Goal: Navigation & Orientation: Understand site structure

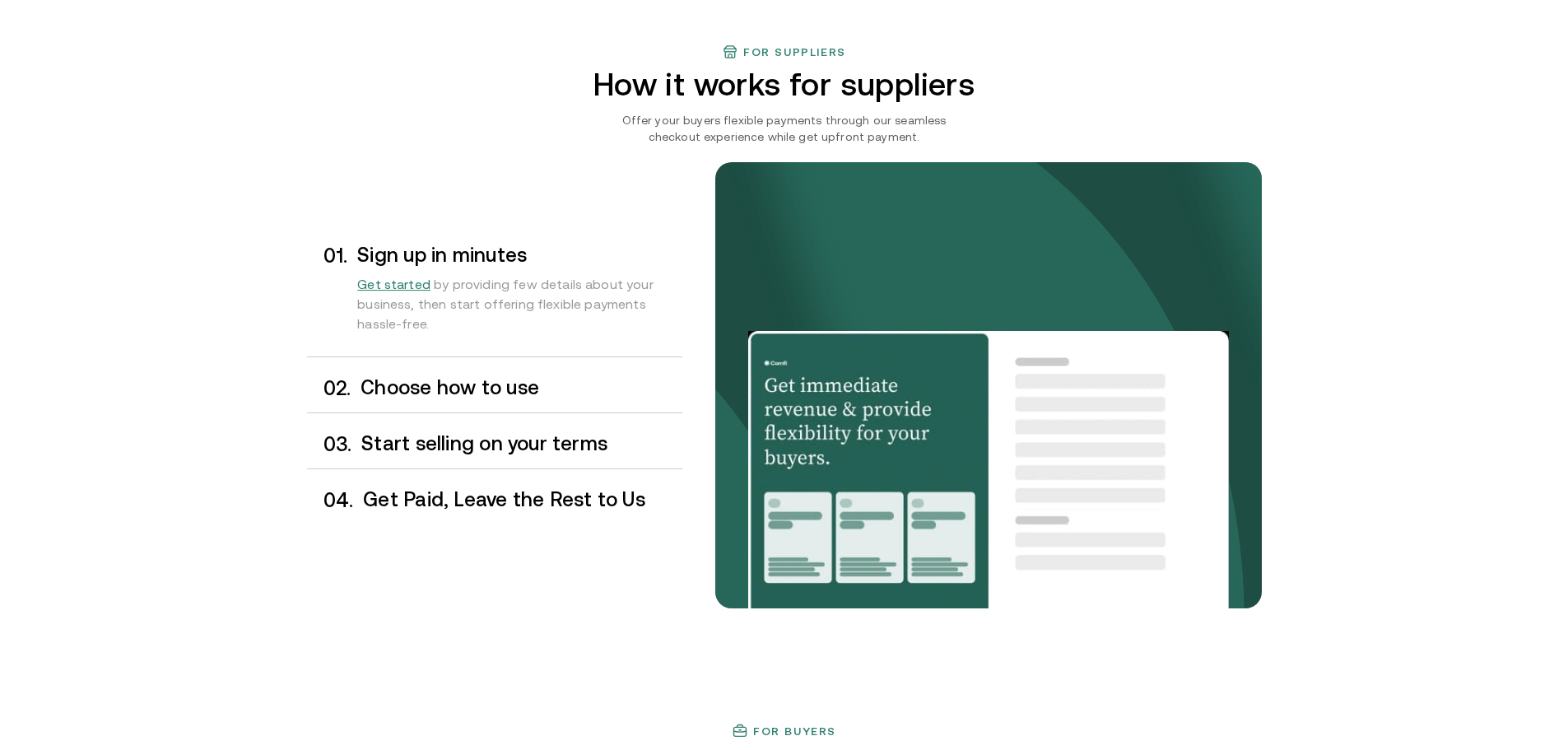
scroll to position [1400, 0]
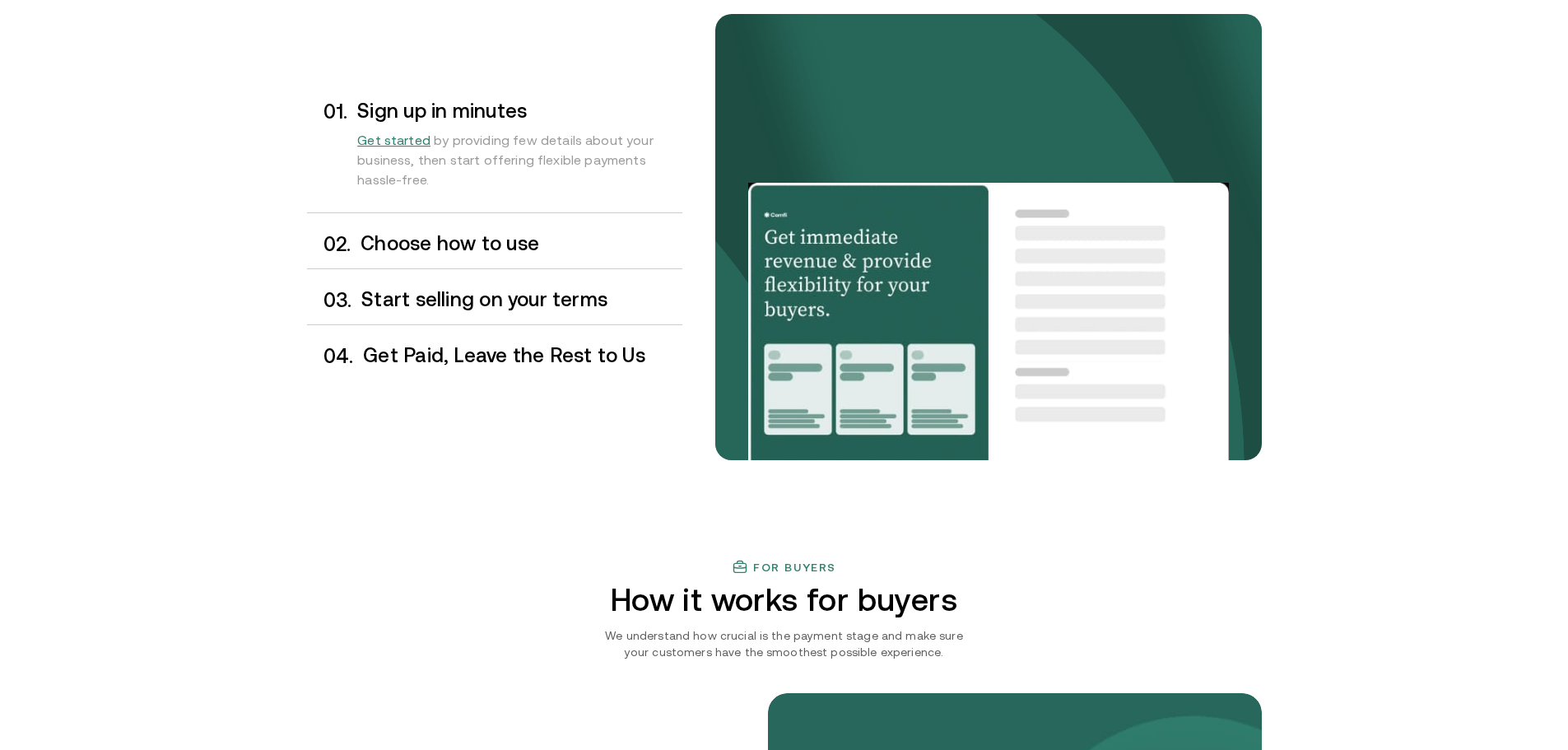
click at [420, 257] on div "0 2 . Choose how to use" at bounding box center [494, 244] width 375 height 48
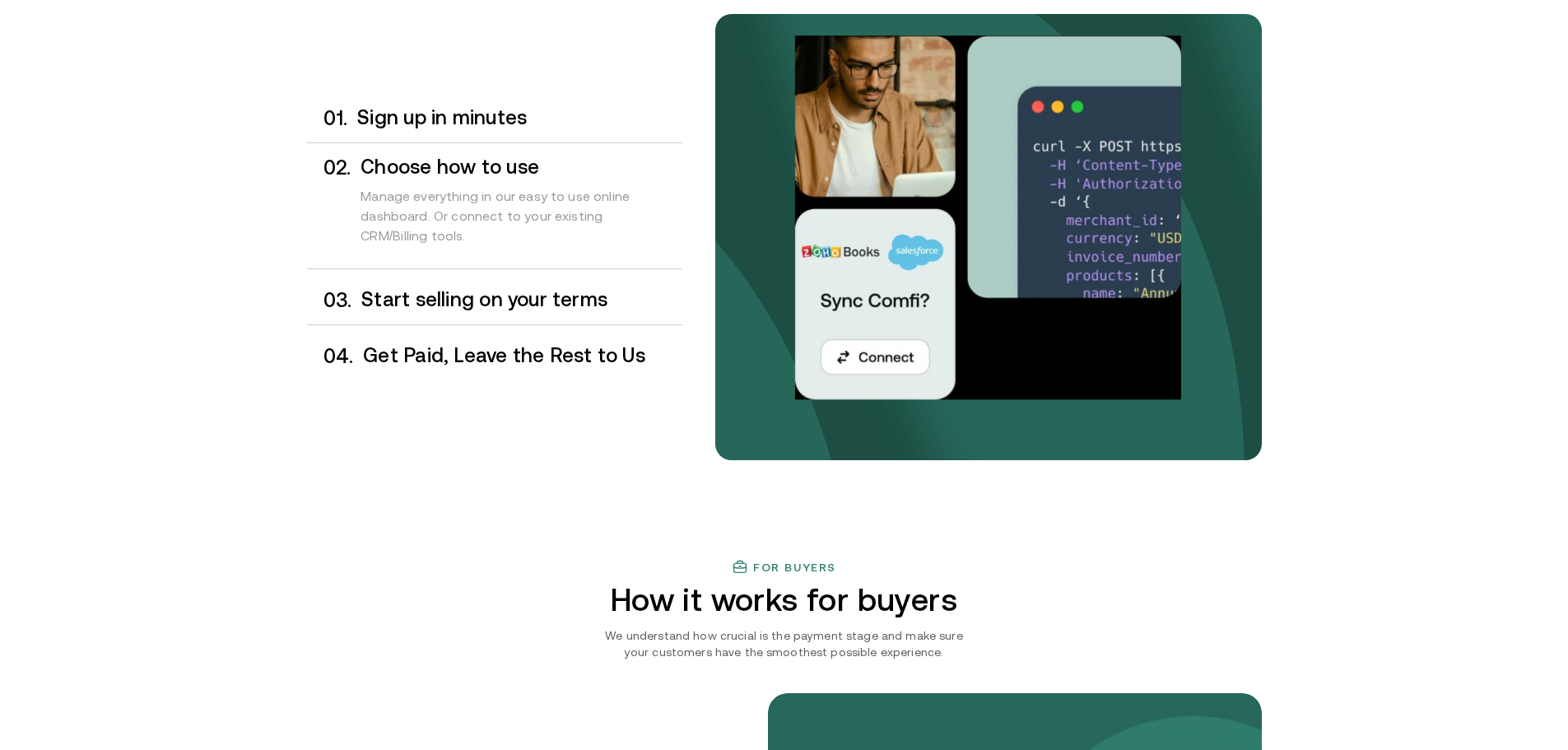
click at [434, 288] on div "0 3 . Start selling on your terms" at bounding box center [494, 300] width 375 height 48
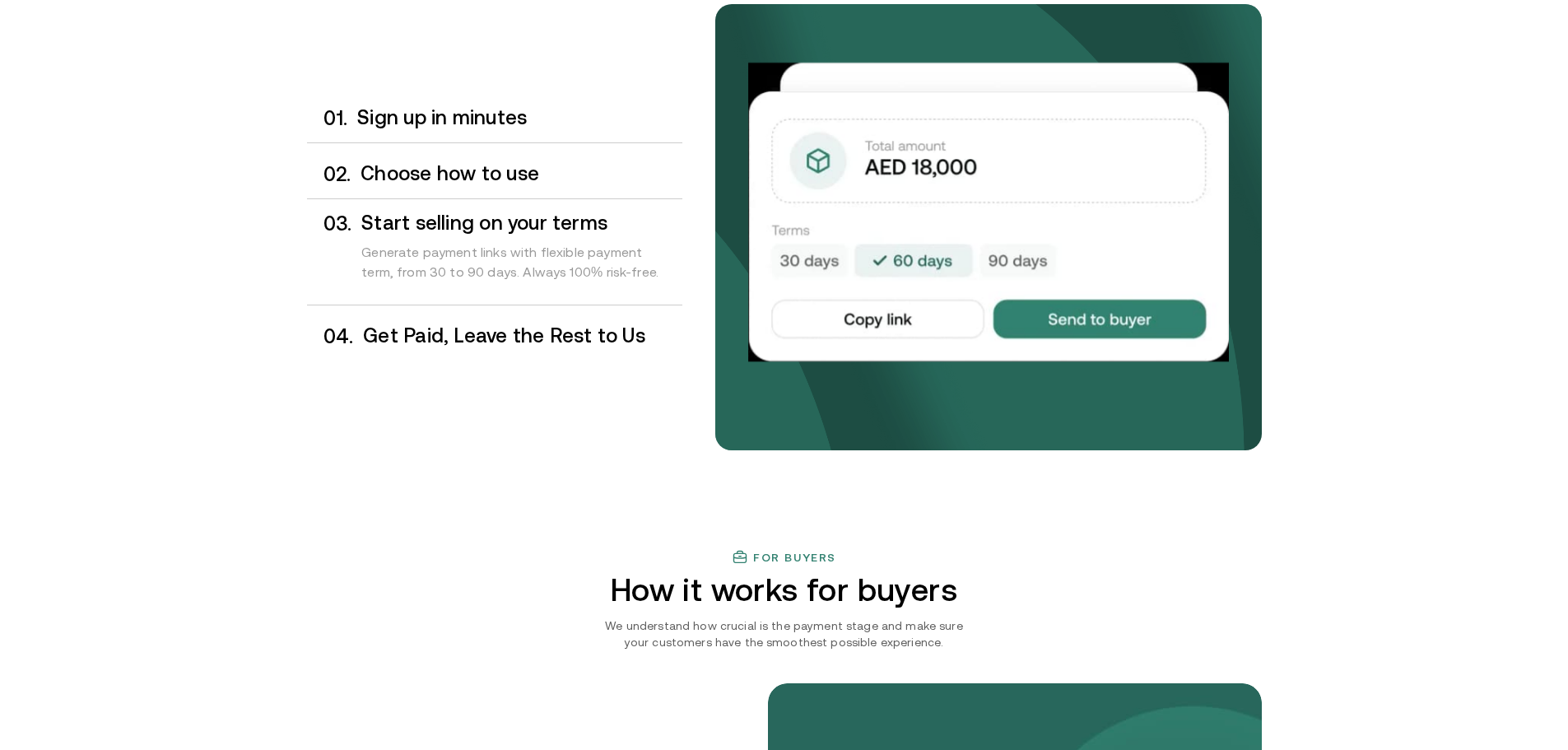
click at [469, 128] on div "Sign up in minutes" at bounding box center [519, 118] width 324 height 22
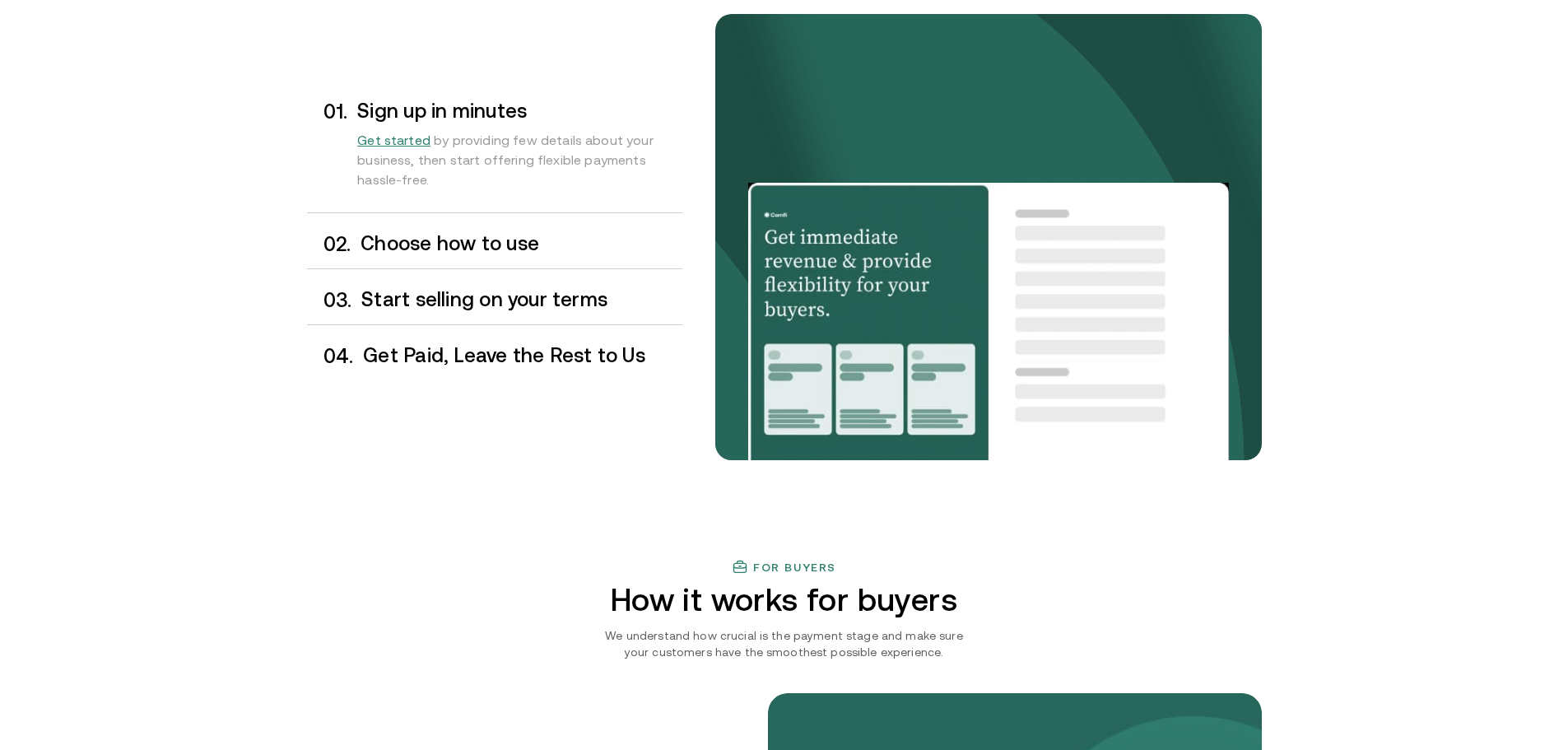
scroll to position [1318, 0]
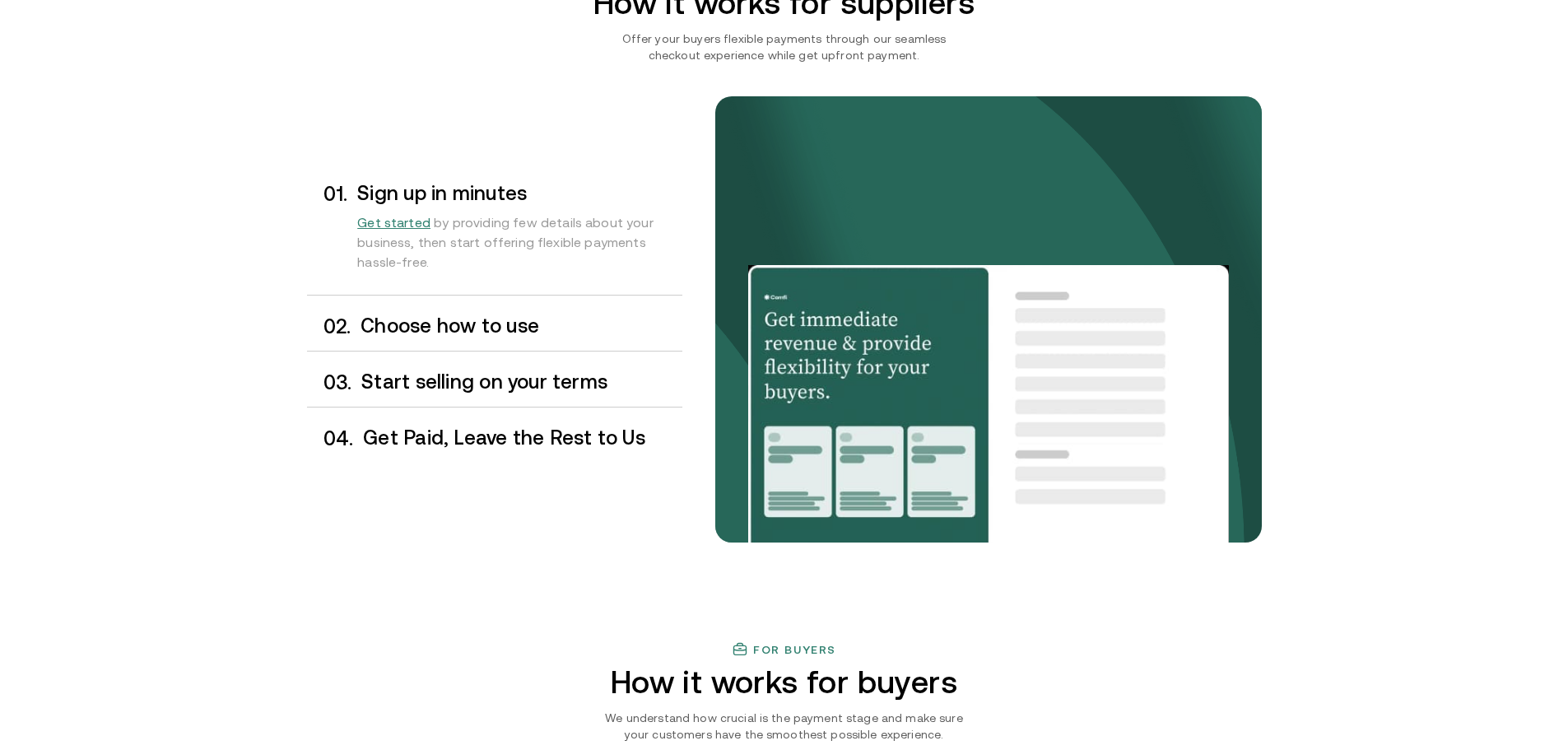
click at [512, 338] on div "0 2 . Choose how to use" at bounding box center [494, 326] width 375 height 48
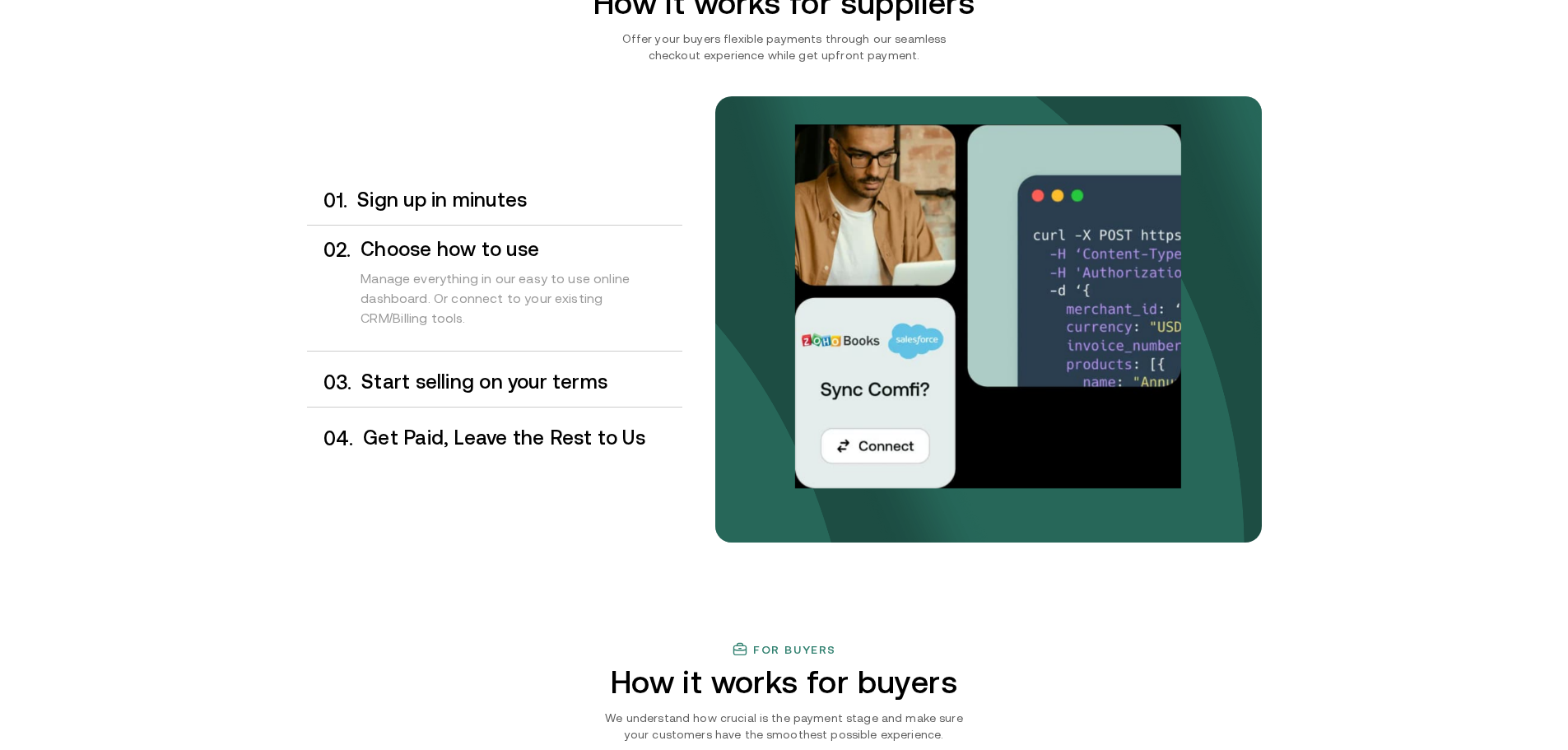
click at [512, 373] on h3 "Start selling on your terms" at bounding box center [521, 382] width 320 height 21
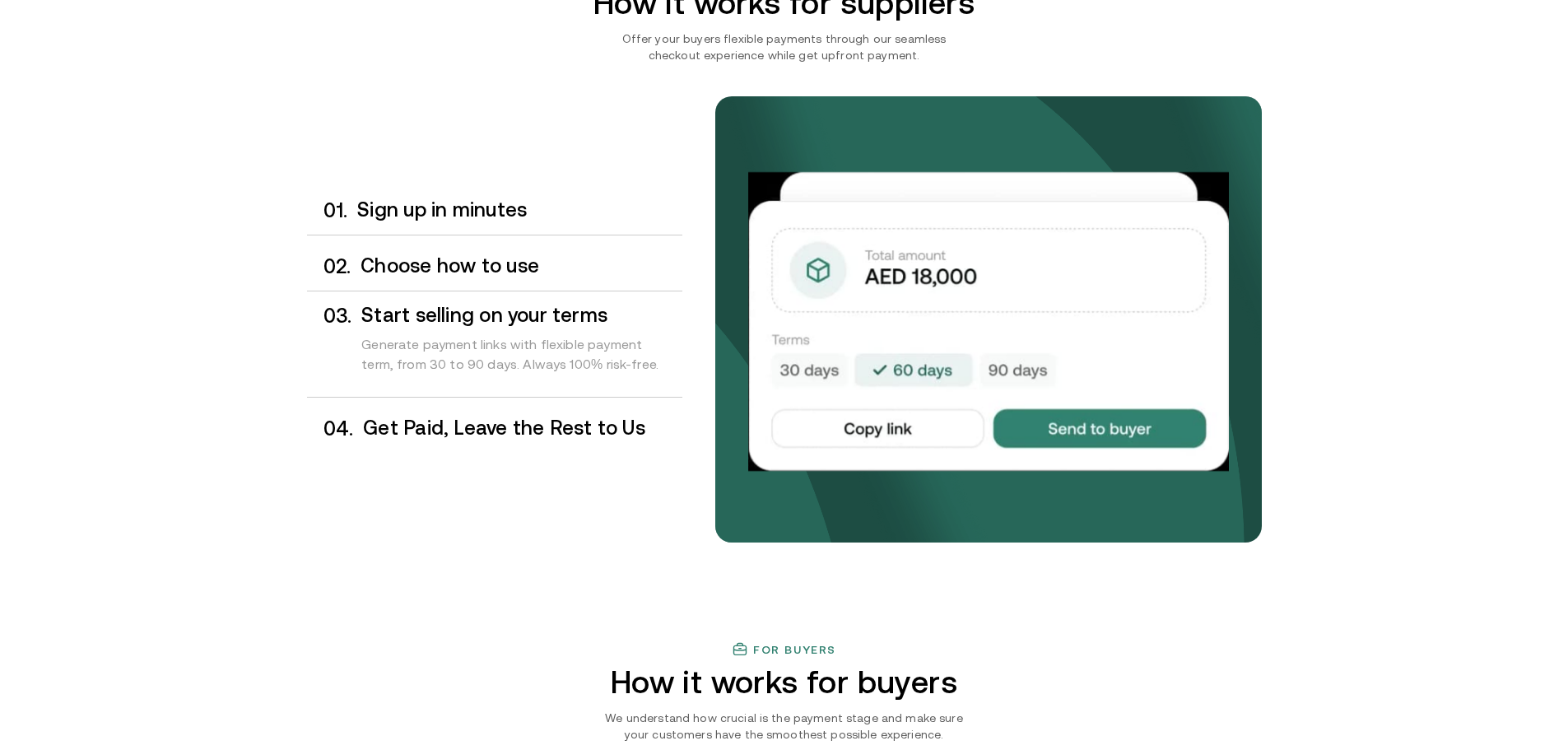
click at [511, 425] on h3 "Get Paid, Leave the Rest to Us" at bounding box center [522, 428] width 318 height 21
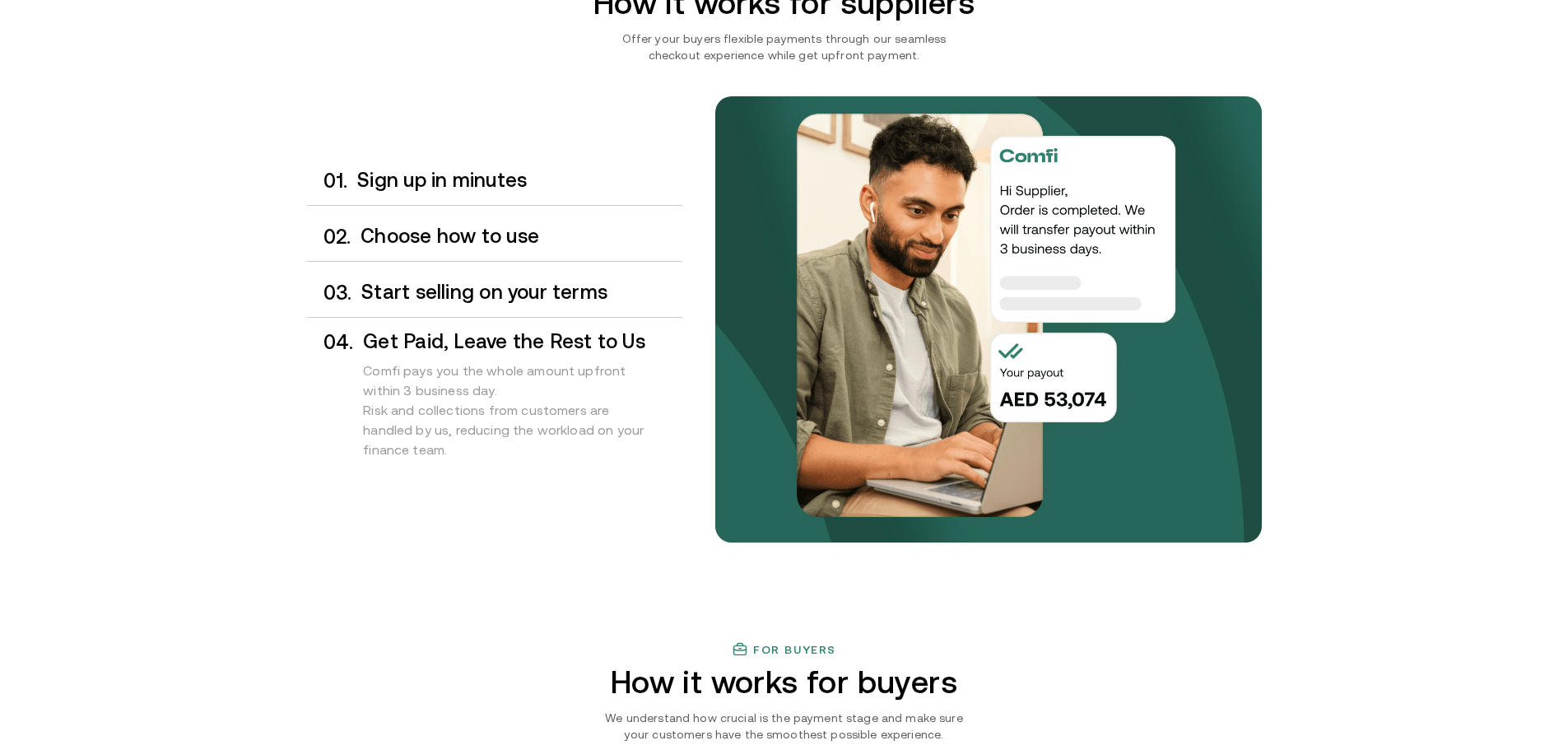
click at [467, 296] on h3 "Start selling on your terms" at bounding box center [521, 292] width 320 height 21
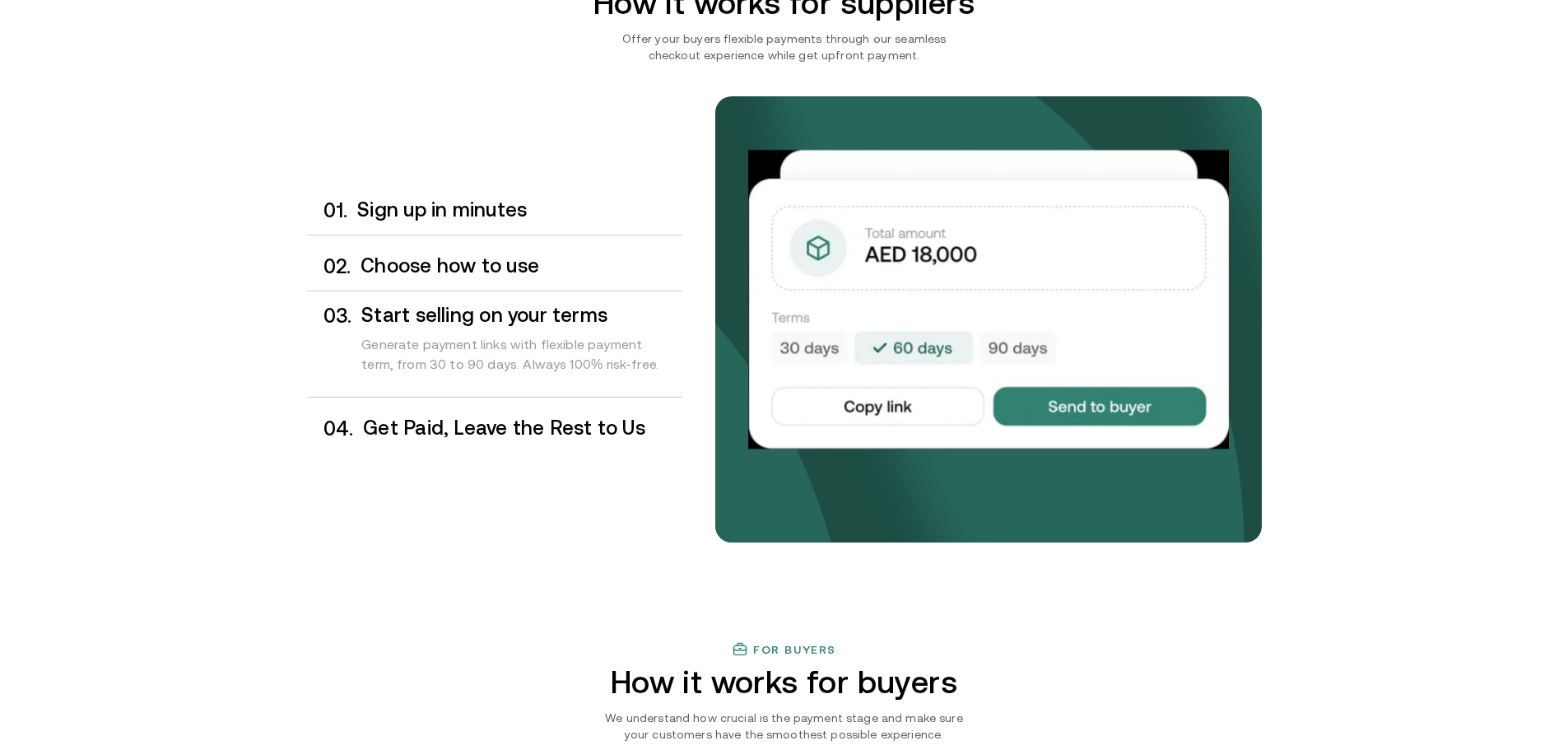
click at [468, 253] on div "0 2 . Choose how to use" at bounding box center [494, 266] width 375 height 48
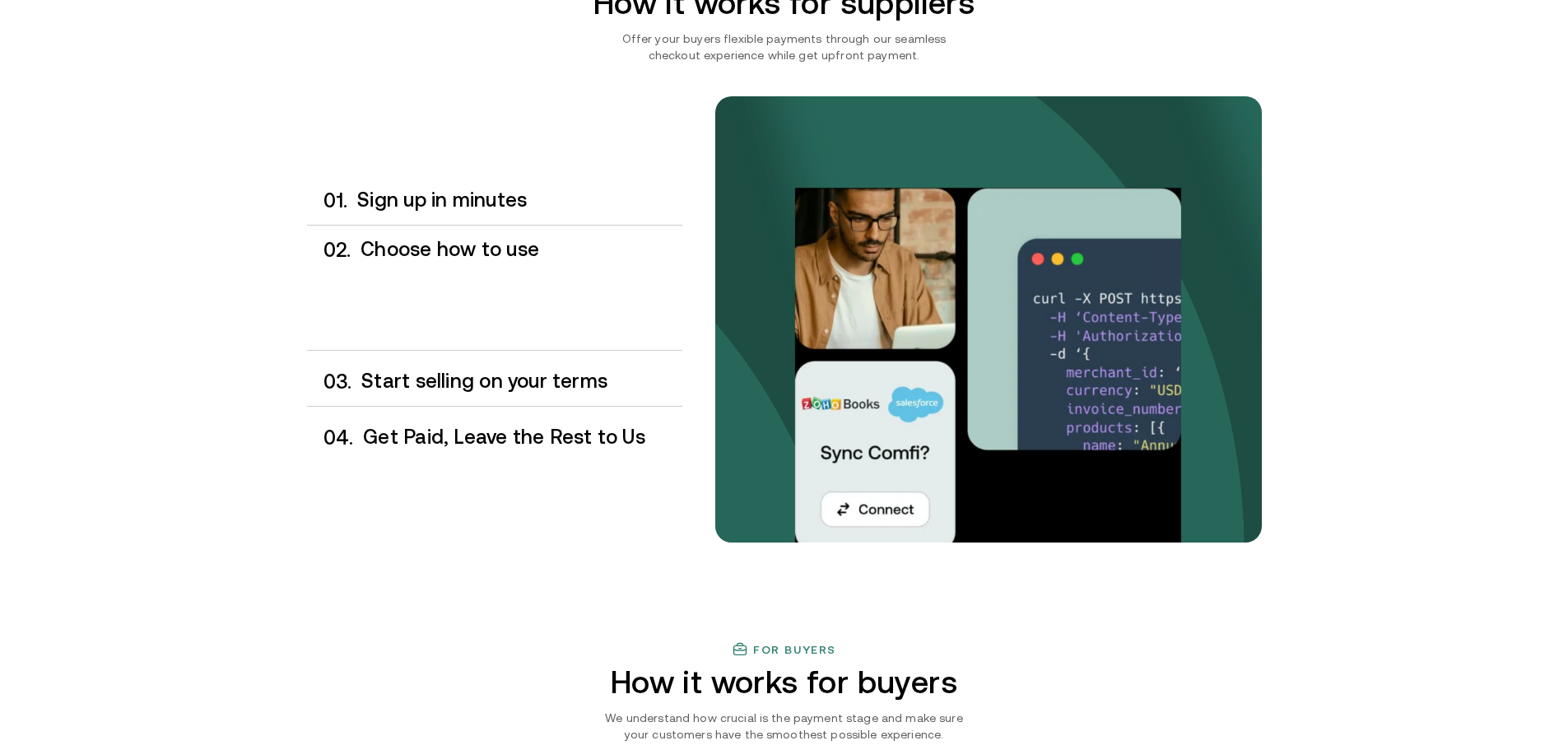
click at [458, 205] on h3 "Sign up in minutes" at bounding box center [519, 200] width 324 height 21
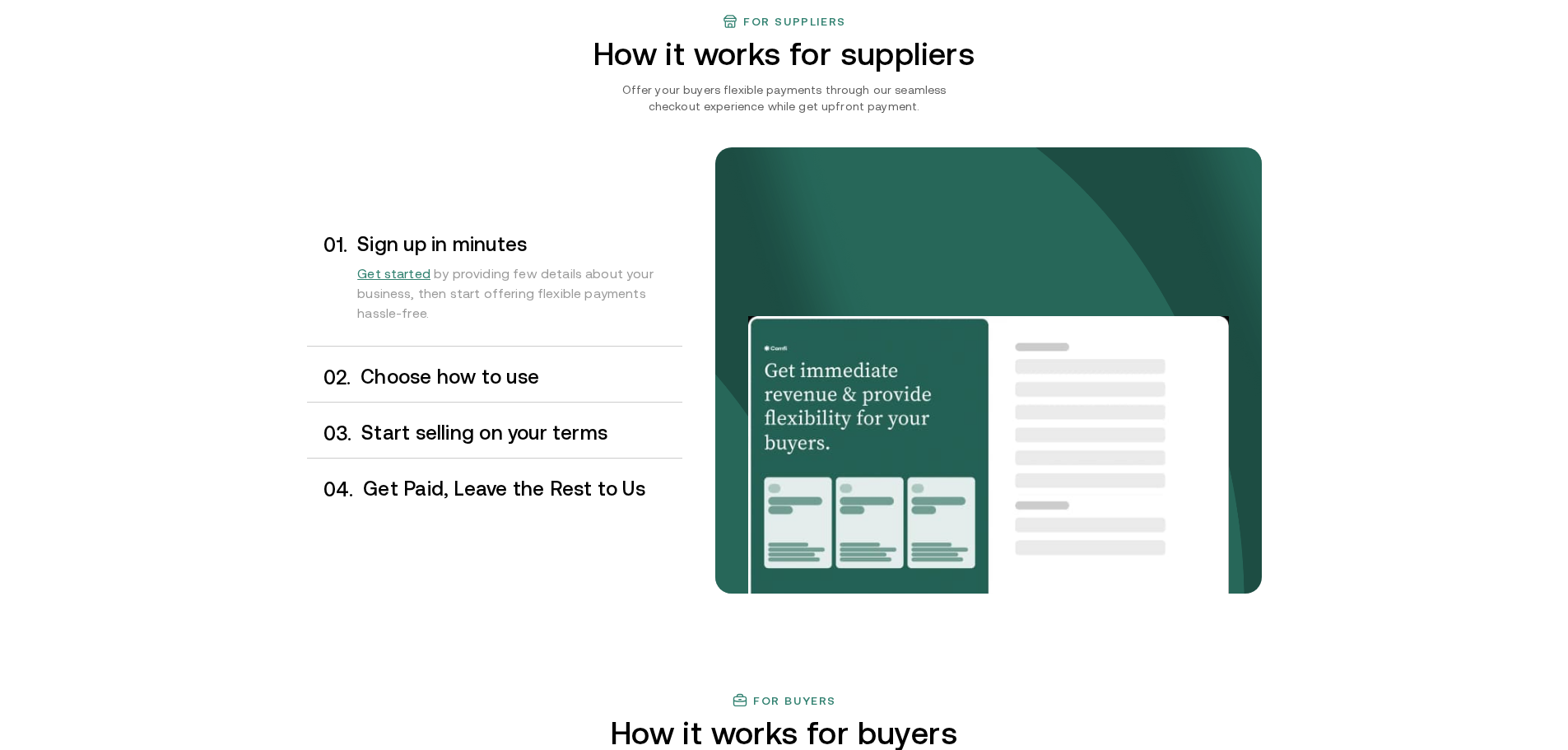
scroll to position [1236, 0]
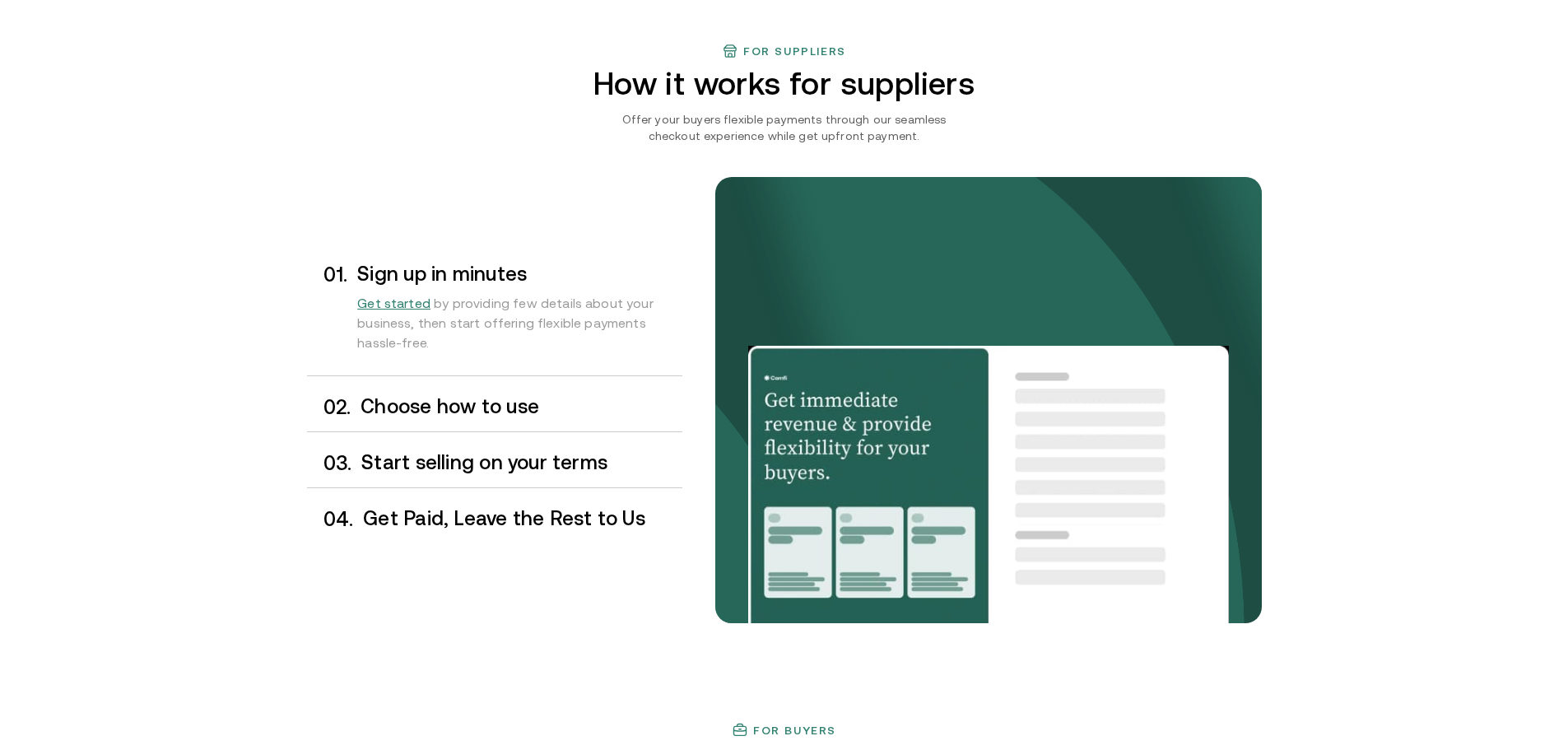
click at [438, 409] on h3 "Choose how to use" at bounding box center [521, 406] width 321 height 21
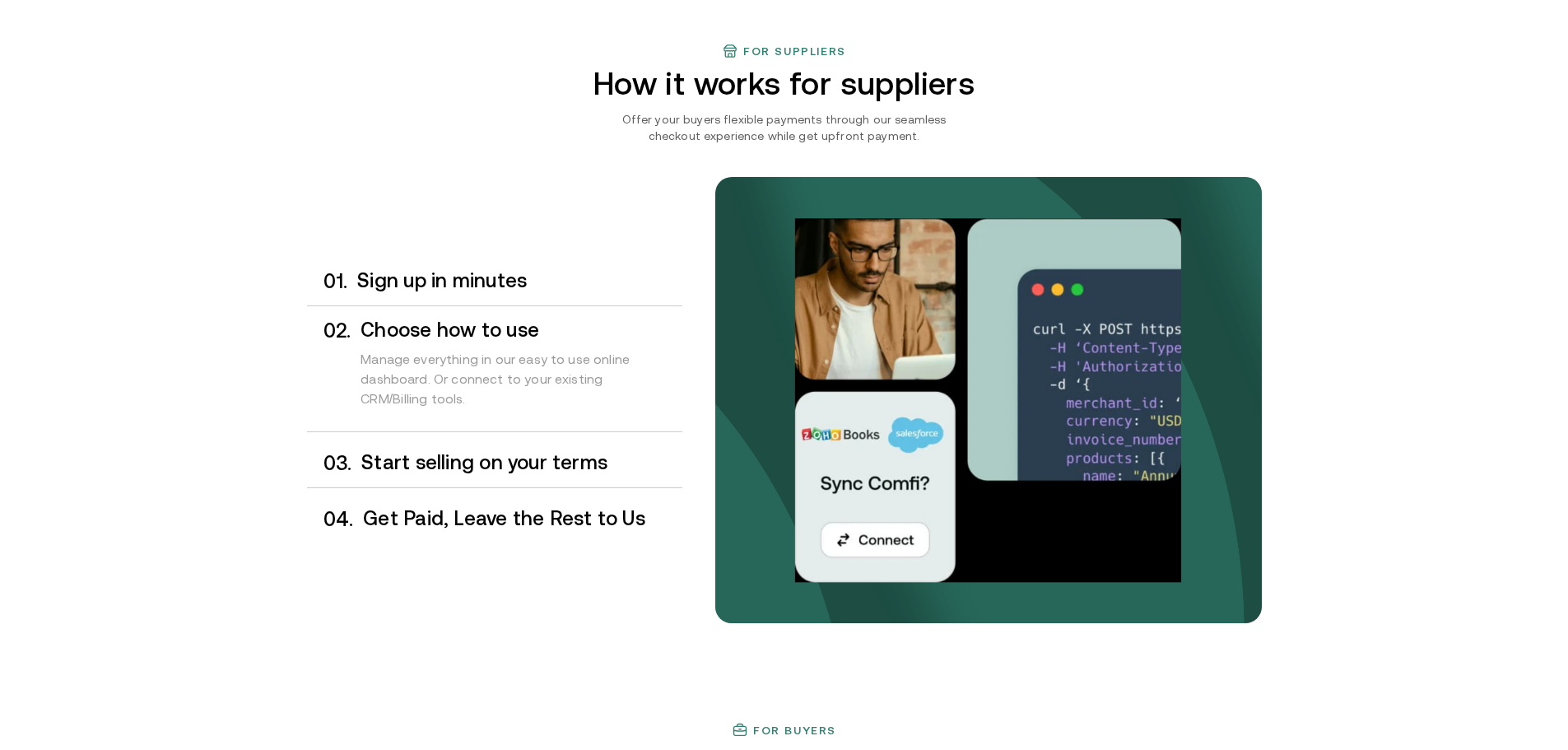
click at [454, 447] on div "0 3 . Start selling on your terms" at bounding box center [494, 463] width 375 height 48
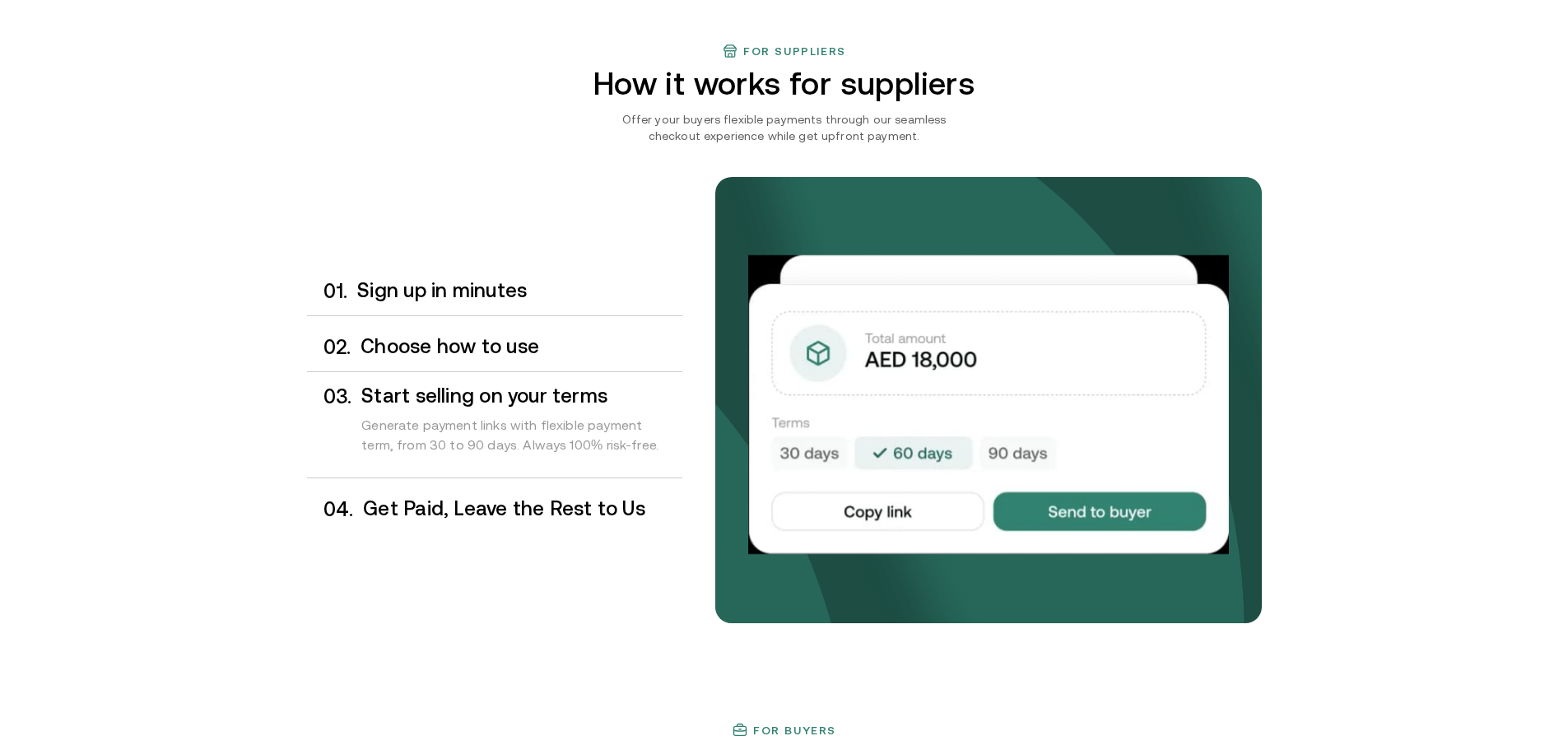
click at [479, 511] on h3 "Get Paid, Leave the Rest to Us" at bounding box center [522, 509] width 318 height 21
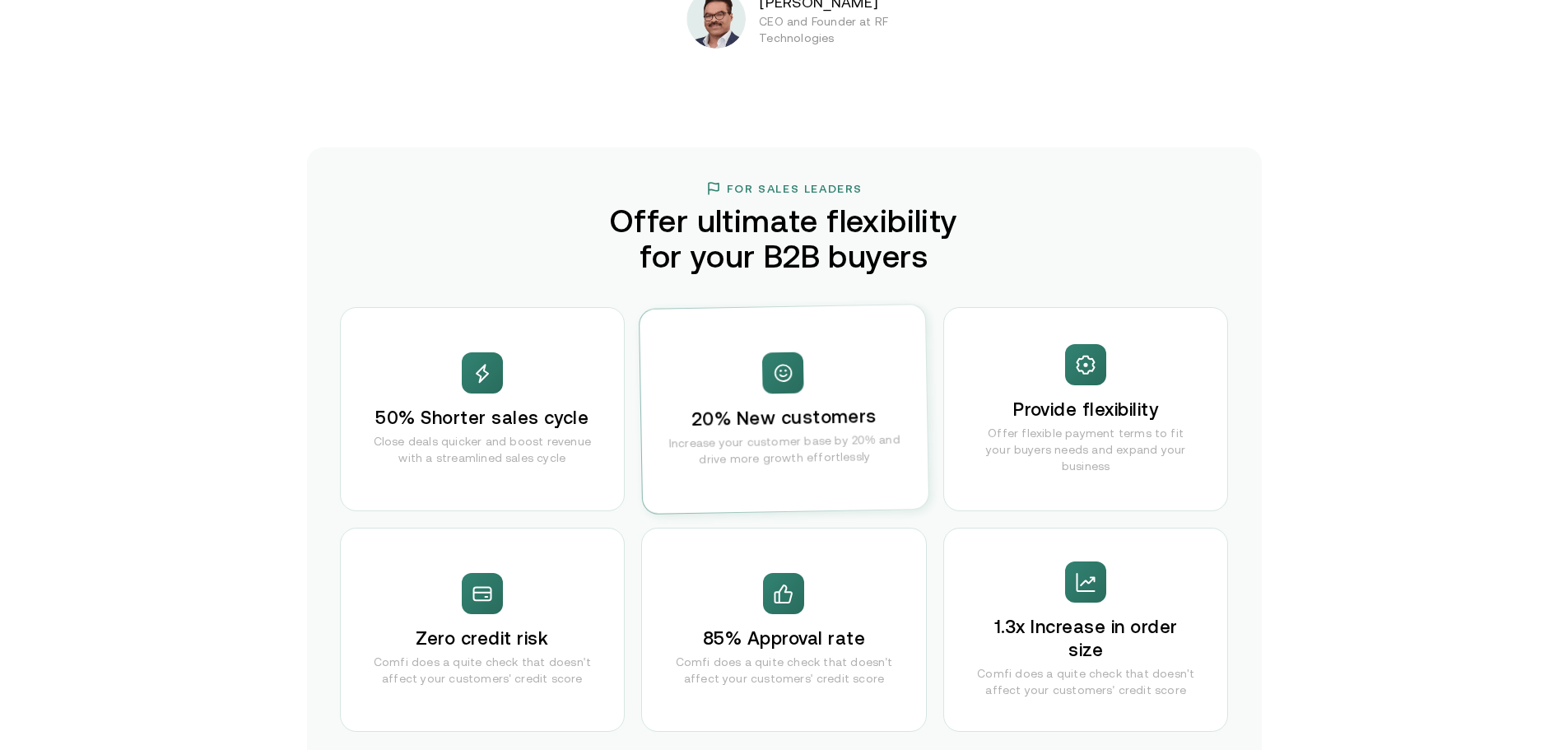
scroll to position [3540, 0]
